Goal: Connect with others: Connect with others

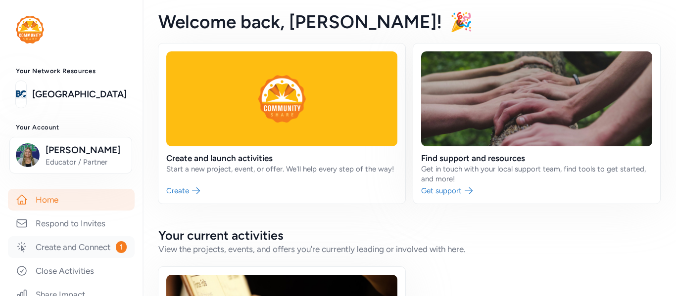
click at [89, 249] on link "Create and Connect 1" at bounding box center [71, 247] width 127 height 22
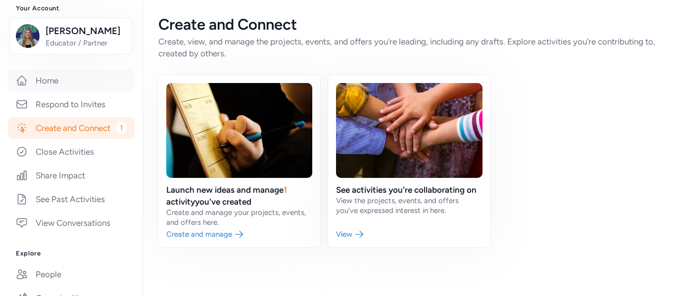
scroll to position [121, 0]
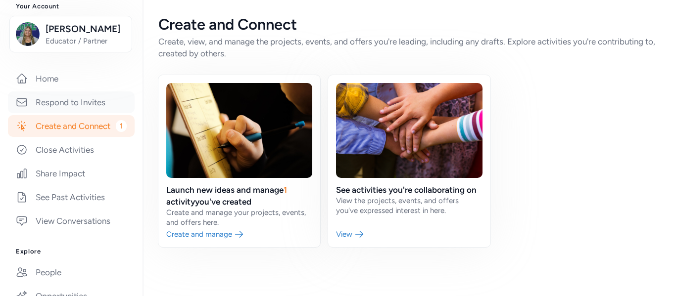
click at [70, 100] on link "Respond to Invites" at bounding box center [71, 103] width 127 height 22
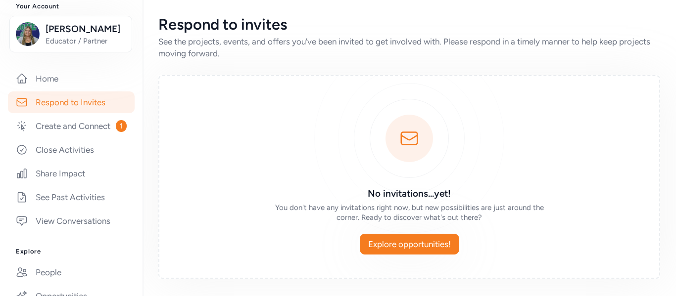
click at [75, 97] on link "Respond to Invites" at bounding box center [71, 103] width 127 height 22
click at [74, 87] on link "Home" at bounding box center [71, 79] width 127 height 22
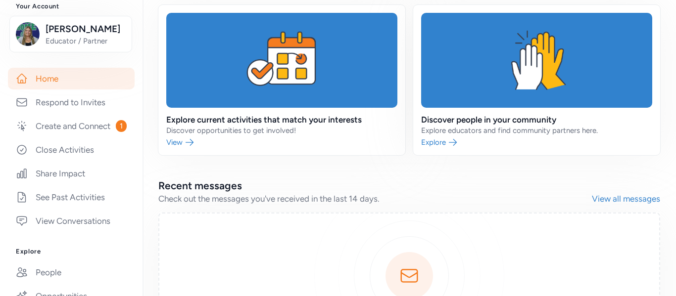
scroll to position [592, 0]
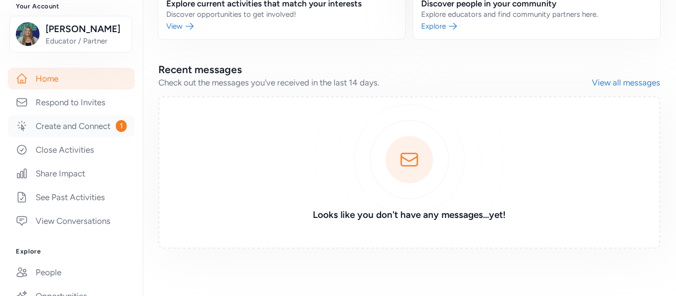
click at [94, 124] on link "Create and Connect 1" at bounding box center [71, 126] width 127 height 22
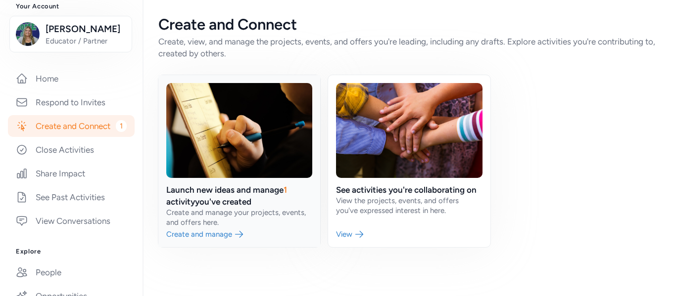
click at [230, 227] on link at bounding box center [239, 161] width 162 height 172
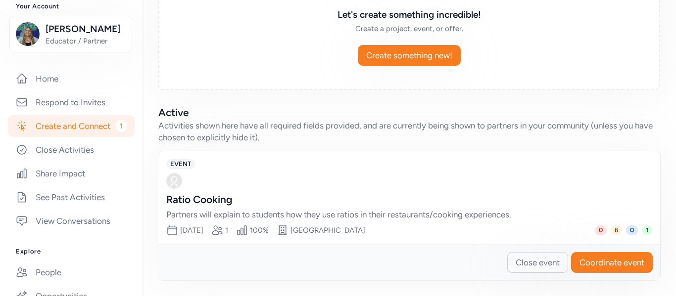
scroll to position [179, 0]
click at [646, 230] on span "1" at bounding box center [647, 231] width 10 height 10
click at [185, 160] on span "EVENT" at bounding box center [180, 164] width 29 height 10
click at [288, 229] on icon at bounding box center [282, 231] width 12 height 12
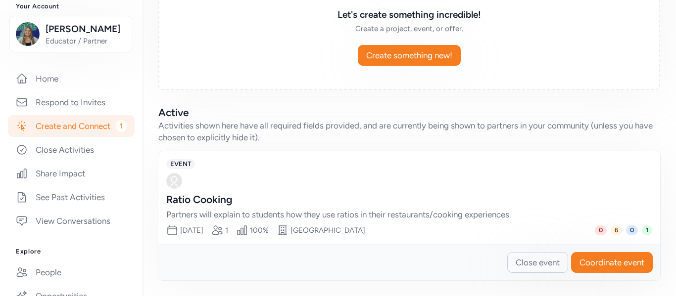
click at [526, 193] on div "Ratio Cooking" at bounding box center [399, 200] width 466 height 14
click at [611, 229] on span "6" at bounding box center [615, 231] width 11 height 10
click at [602, 230] on span "0" at bounding box center [601, 231] width 12 height 10
click at [648, 231] on span "1" at bounding box center [647, 231] width 10 height 10
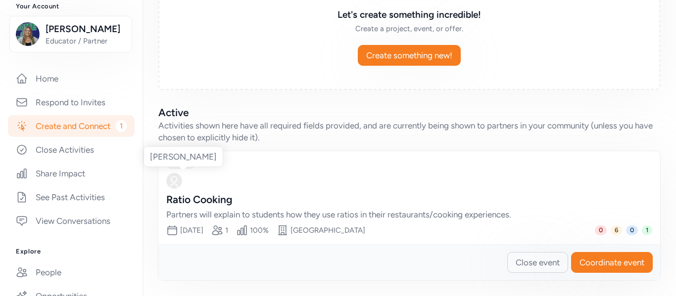
click at [176, 184] on img at bounding box center [174, 181] width 16 height 16
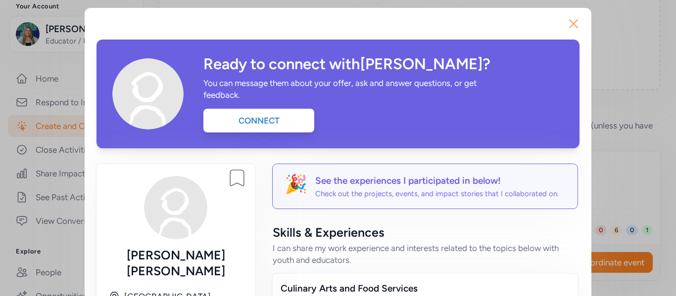
click at [572, 26] on icon "button" at bounding box center [573, 24] width 16 height 16
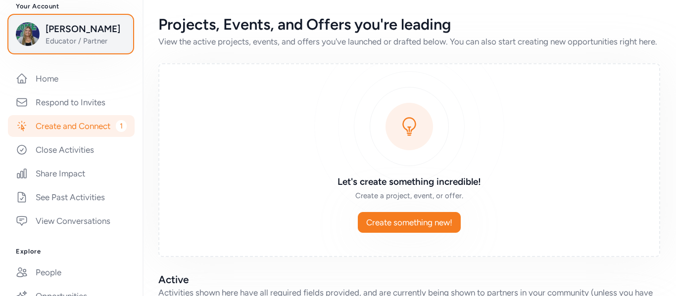
click at [25, 37] on img "button" at bounding box center [28, 34] width 24 height 24
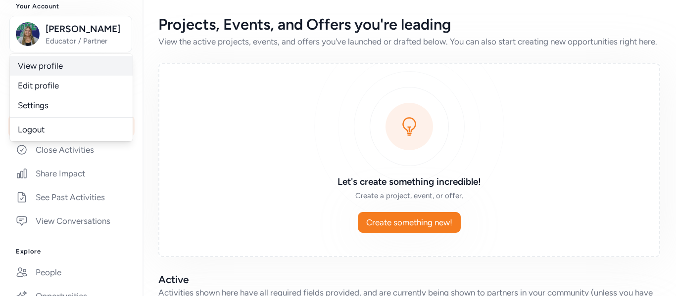
click at [41, 64] on link "View profile" at bounding box center [71, 66] width 123 height 20
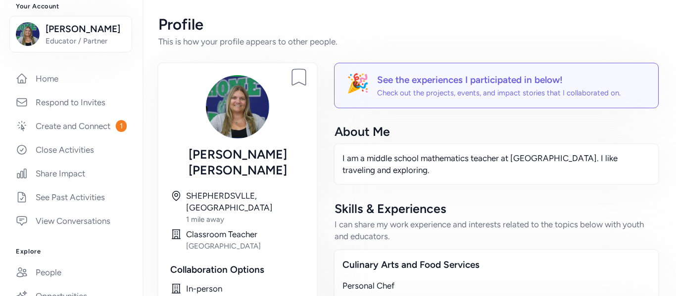
click at [226, 104] on img at bounding box center [237, 106] width 63 height 63
